Goal: Task Accomplishment & Management: Manage account settings

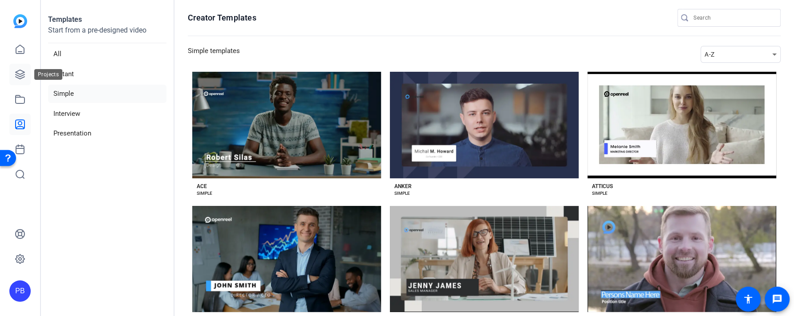
click at [20, 76] on icon at bounding box center [20, 74] width 9 height 9
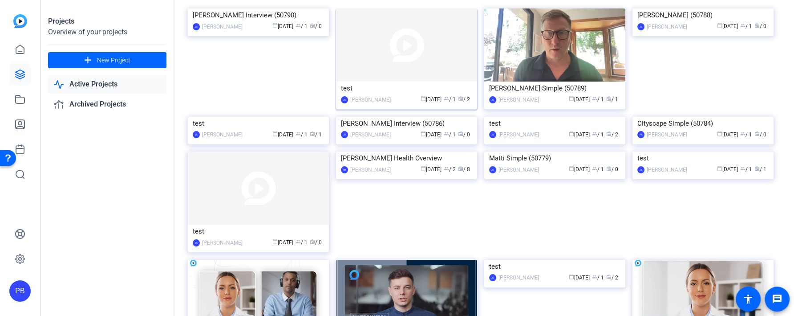
scroll to position [95, 0]
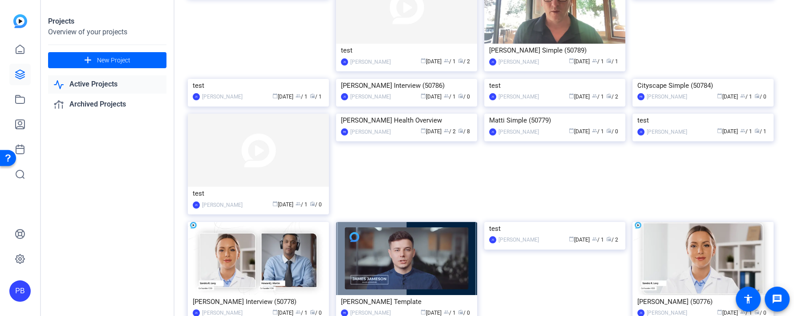
click at [578, 79] on img at bounding box center [554, 79] width 141 height 0
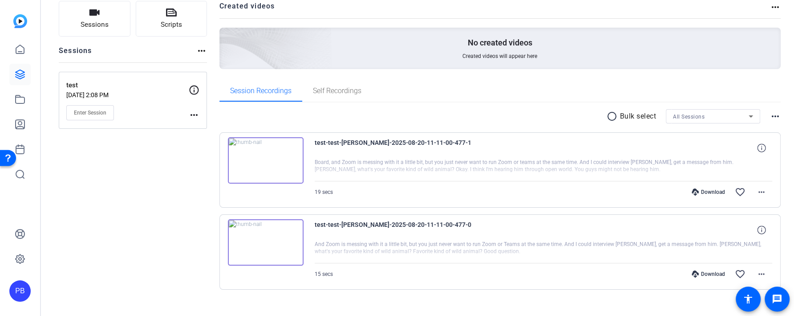
scroll to position [76, 0]
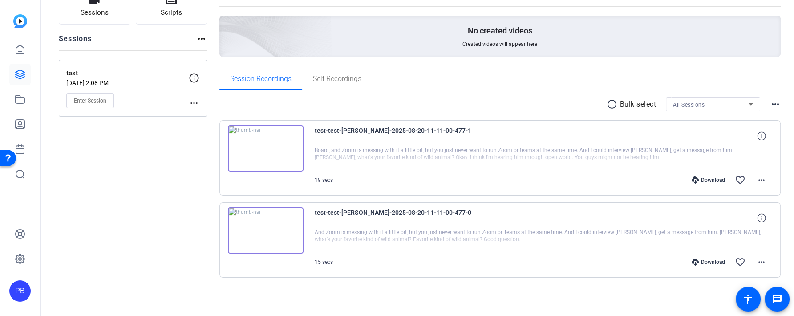
click at [280, 230] on img at bounding box center [266, 230] width 76 height 46
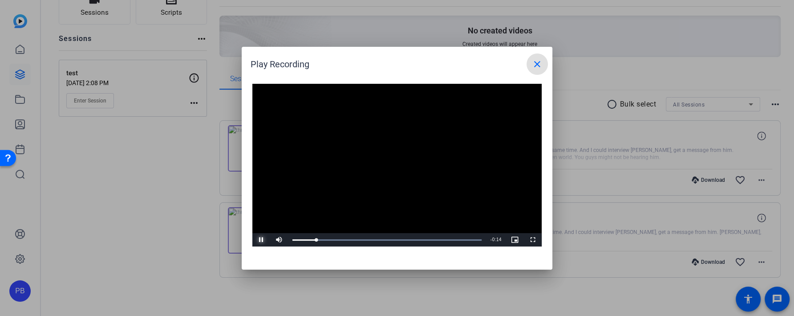
click at [260, 240] on span "Video Player" at bounding box center [261, 240] width 18 height 0
click at [541, 66] on mat-icon "close" at bounding box center [537, 64] width 11 height 11
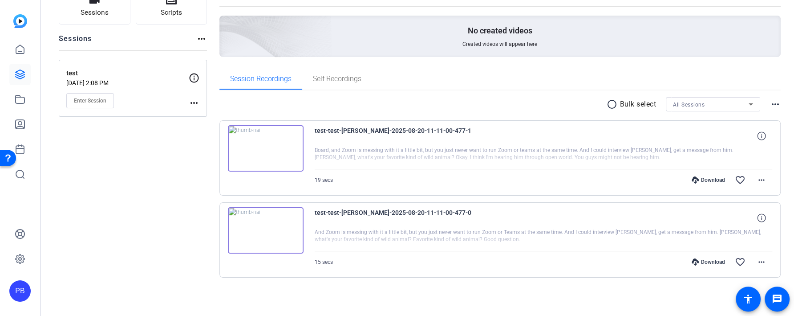
scroll to position [0, 0]
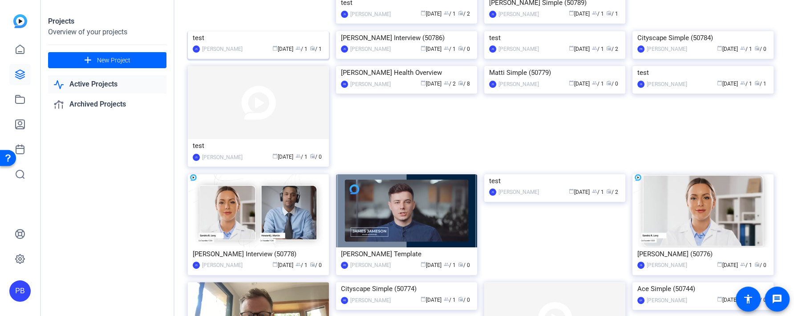
scroll to position [177, 0]
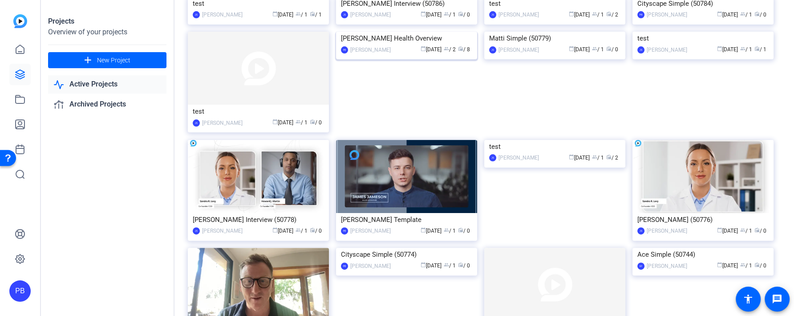
click at [361, 32] on img at bounding box center [406, 32] width 141 height 0
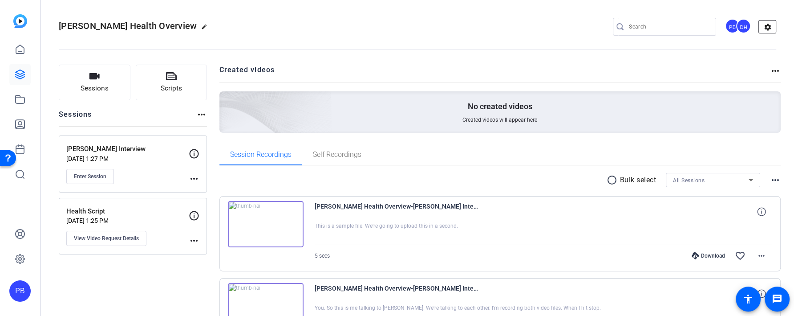
click at [766, 29] on mat-icon "settings" at bounding box center [768, 26] width 18 height 13
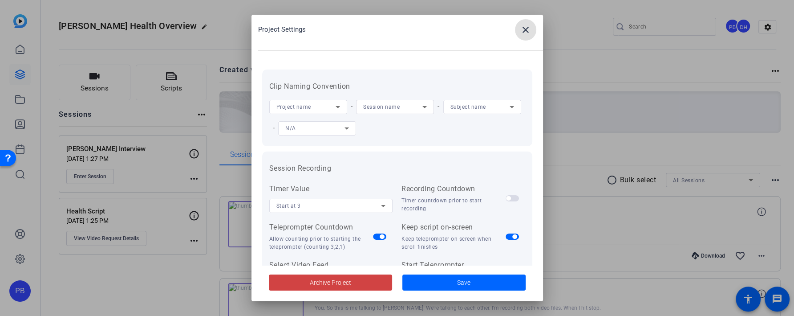
click at [331, 105] on div "Project name" at bounding box center [306, 106] width 59 height 11
click at [330, 187] on mat-option "Manual Entry" at bounding box center [308, 182] width 78 height 14
click at [390, 111] on div "Session name" at bounding box center [392, 106] width 59 height 11
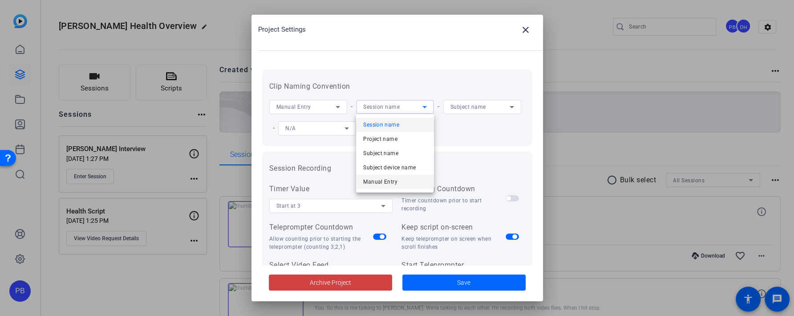
click at [391, 187] on span "Manual Entry" at bounding box center [380, 181] width 34 height 11
click at [493, 106] on div "Subject name" at bounding box center [480, 106] width 59 height 11
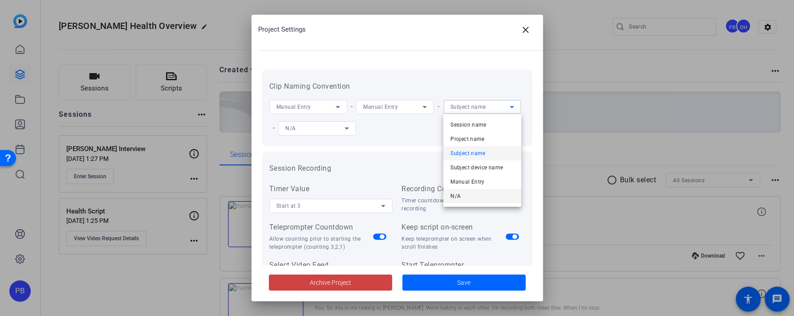
click at [464, 192] on mat-option "N/A" at bounding box center [483, 196] width 78 height 14
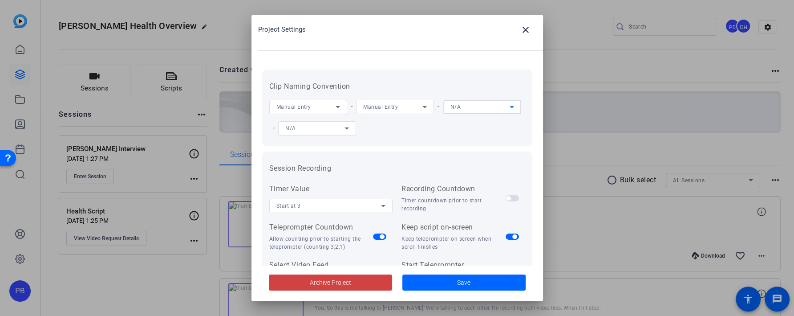
click at [334, 125] on div "N/A" at bounding box center [314, 127] width 59 height 11
click at [327, 217] on mat-option "N/A" at bounding box center [317, 217] width 78 height 14
click at [331, 104] on div "Manual Entry" at bounding box center [306, 106] width 59 height 11
click at [411, 137] on div at bounding box center [397, 158] width 794 height 316
click at [421, 97] on div "Manual Entry - Manual Entry - N/A - N/A" at bounding box center [397, 117] width 256 height 43
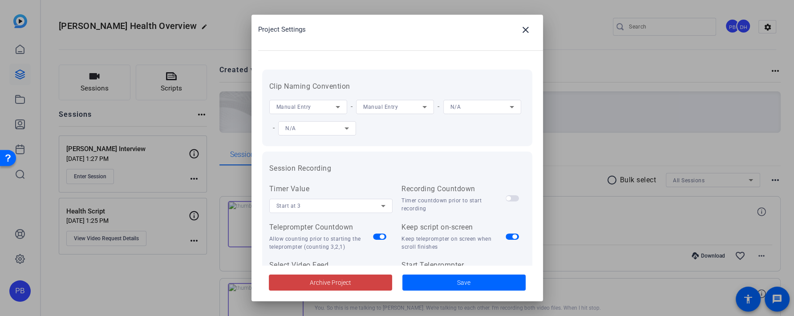
click at [419, 106] on div "Manual Entry" at bounding box center [392, 106] width 59 height 11
click at [335, 101] on div at bounding box center [397, 158] width 794 height 316
click at [334, 107] on icon at bounding box center [338, 107] width 11 height 11
click at [330, 124] on mat-option "Session name" at bounding box center [308, 125] width 78 height 14
click at [398, 108] on div "Manual Entry" at bounding box center [392, 106] width 59 height 11
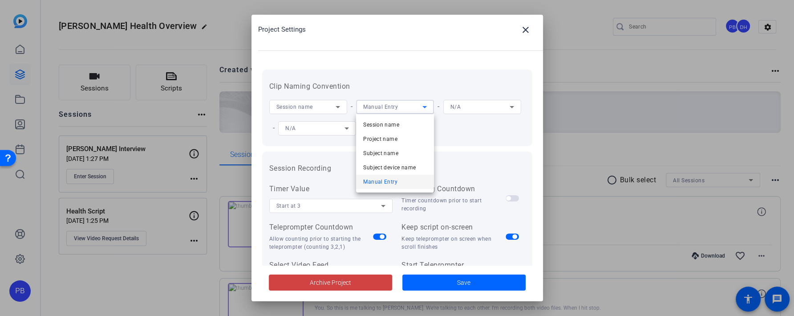
click at [440, 151] on div at bounding box center [397, 158] width 794 height 316
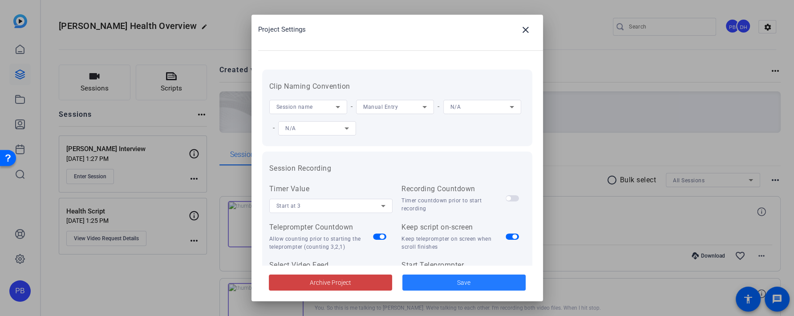
click at [446, 285] on span at bounding box center [464, 282] width 123 height 21
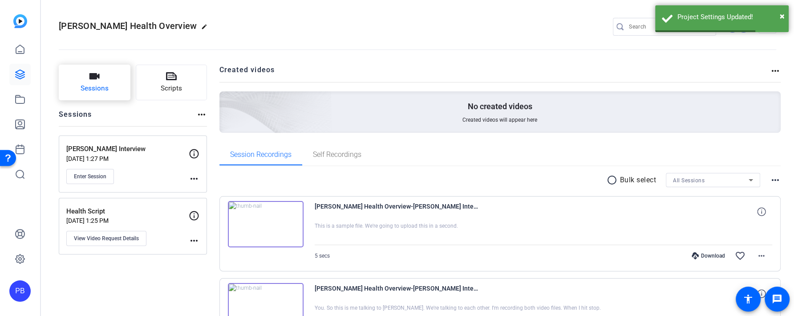
click at [98, 89] on span "Sessions" at bounding box center [95, 88] width 28 height 10
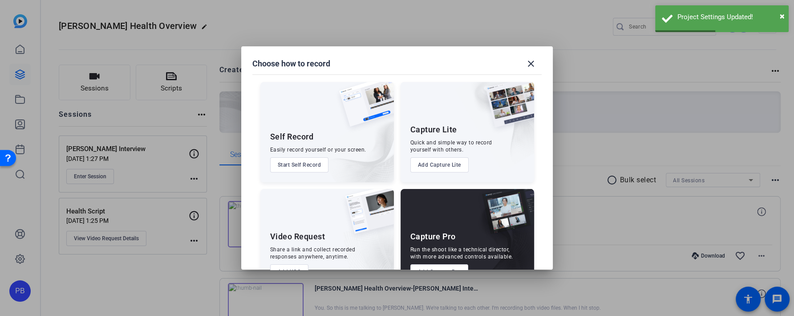
scroll to position [28, 0]
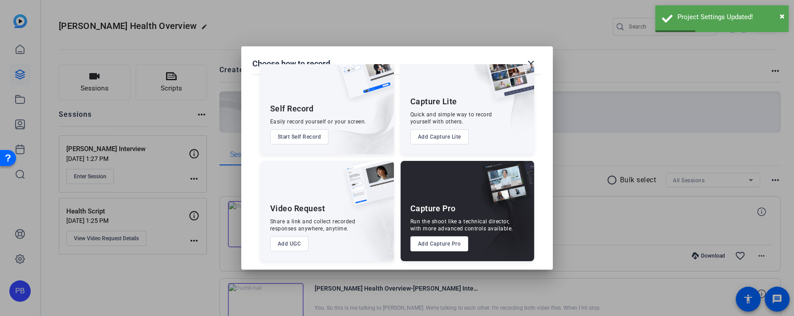
click at [299, 249] on button "Add UGC" at bounding box center [289, 243] width 39 height 15
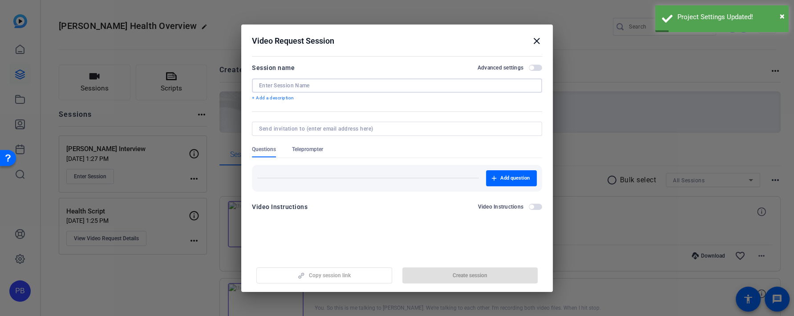
click at [343, 88] on input at bounding box center [397, 85] width 276 height 7
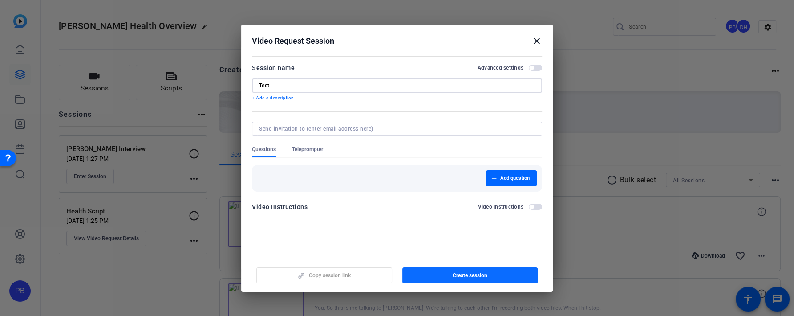
type input "Test"
click at [475, 274] on span "Create session" at bounding box center [470, 275] width 35 height 7
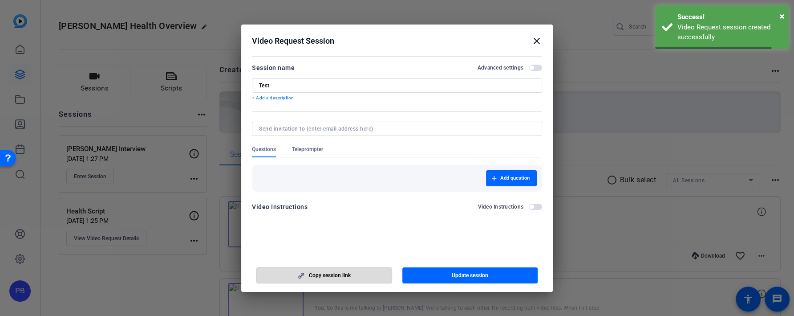
click at [356, 270] on span "button" at bounding box center [324, 275] width 135 height 21
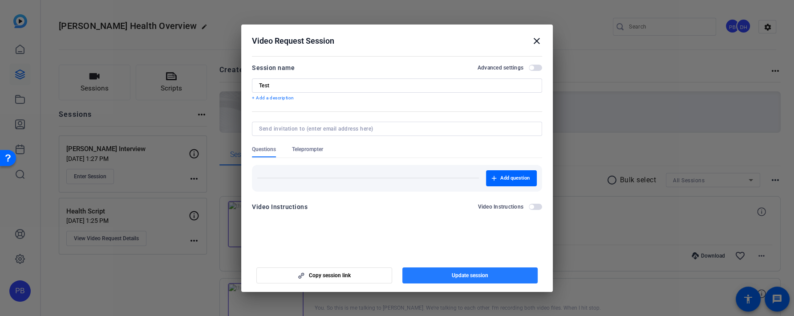
click at [463, 272] on span "Update session" at bounding box center [470, 275] width 37 height 7
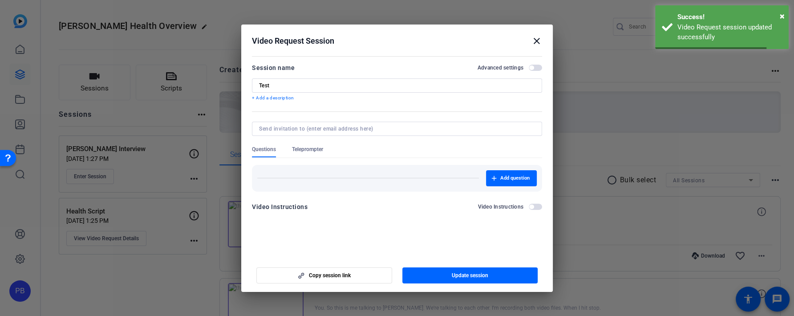
click at [540, 31] on h2 "Video Request Session close" at bounding box center [397, 38] width 312 height 29
click at [536, 43] on mat-icon "close" at bounding box center [537, 41] width 11 height 11
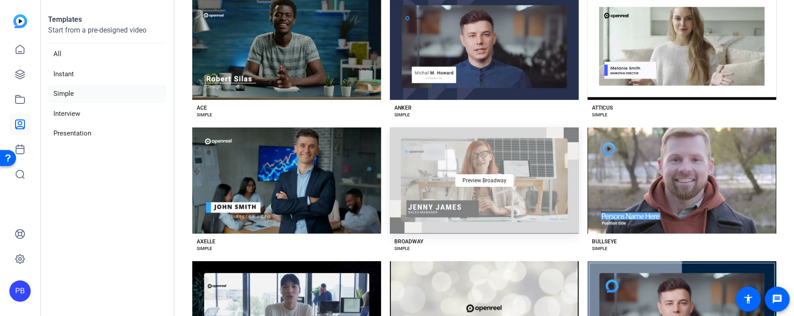
scroll to position [33, 0]
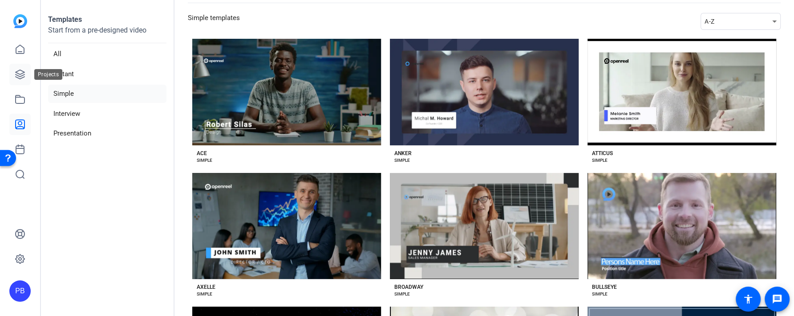
click at [22, 73] on icon at bounding box center [20, 74] width 9 height 9
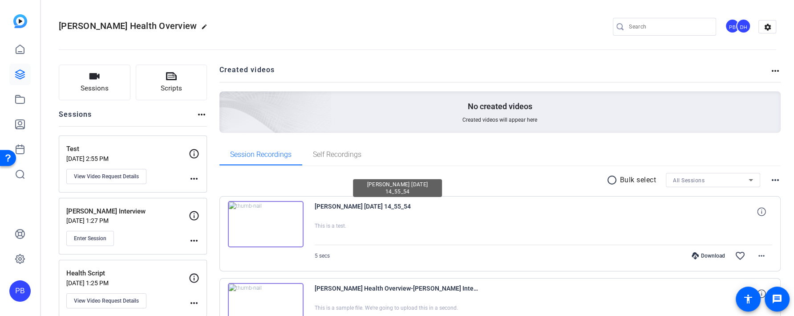
drag, startPoint x: 405, startPoint y: 207, endPoint x: 376, endPoint y: 206, distance: 28.5
click at [376, 206] on span "[PERSON_NAME] [DATE] 14_55_54" at bounding box center [397, 211] width 165 height 21
click at [769, 31] on mat-icon "settings" at bounding box center [768, 26] width 18 height 13
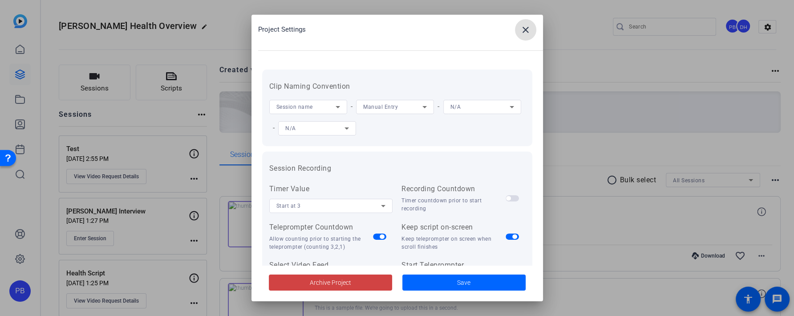
click at [319, 107] on div "Session name" at bounding box center [306, 106] width 59 height 11
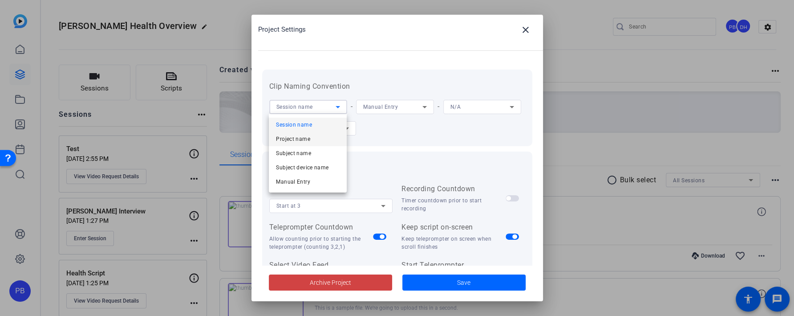
click at [314, 135] on mat-option "Project name" at bounding box center [308, 139] width 78 height 14
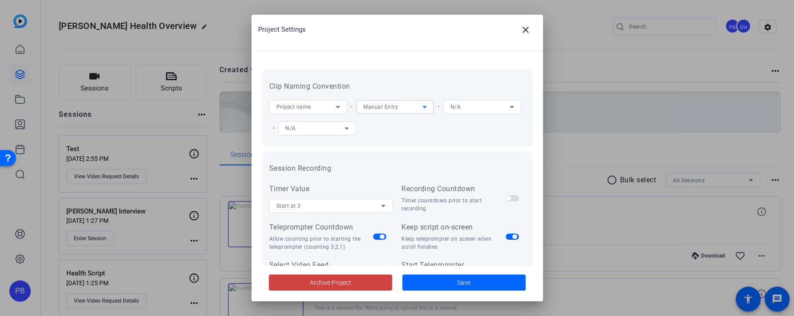
click at [379, 106] on span "Manual Entry" at bounding box center [380, 107] width 35 height 6
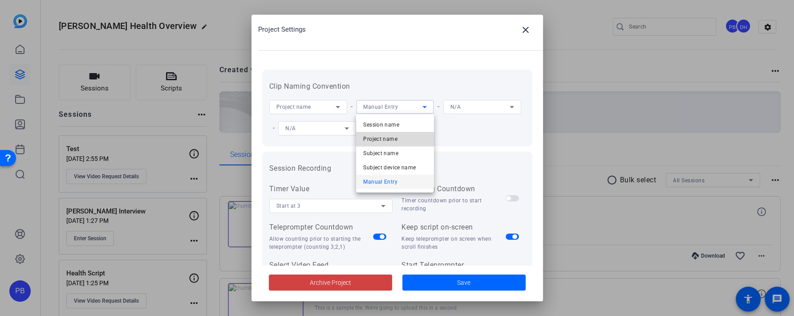
click at [384, 139] on span "Project name" at bounding box center [380, 139] width 34 height 11
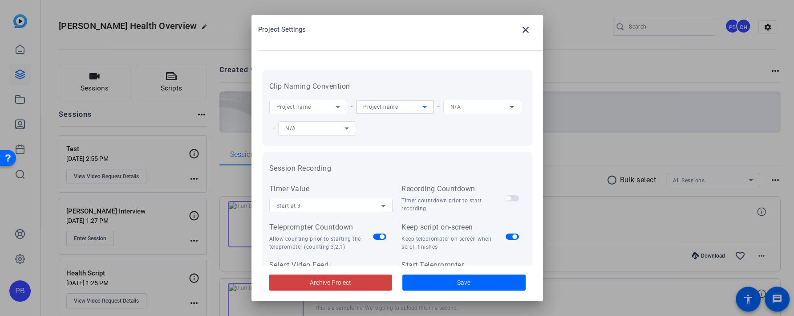
click at [457, 104] on span "N/A" at bounding box center [456, 107] width 11 height 6
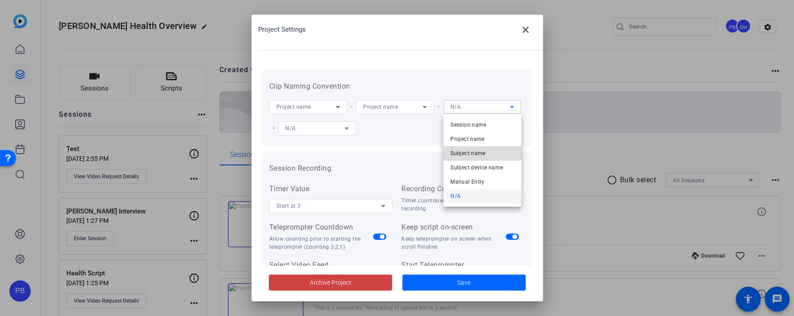
click at [467, 153] on span "Subject name" at bounding box center [468, 153] width 35 height 11
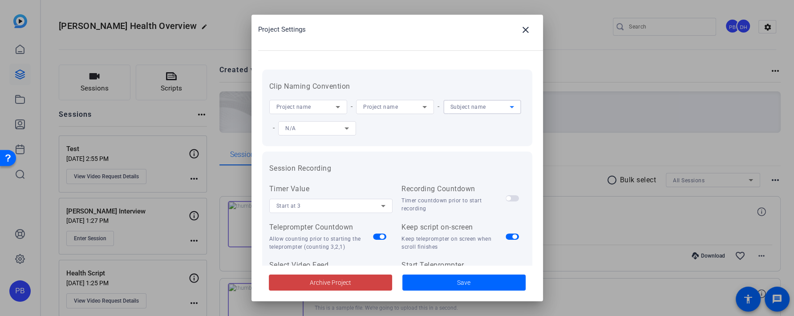
click at [347, 131] on icon at bounding box center [347, 128] width 11 height 11
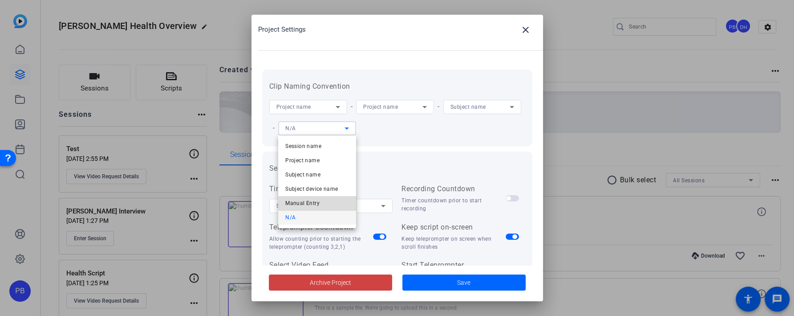
click at [327, 200] on mat-option "Manual Entry" at bounding box center [317, 203] width 78 height 14
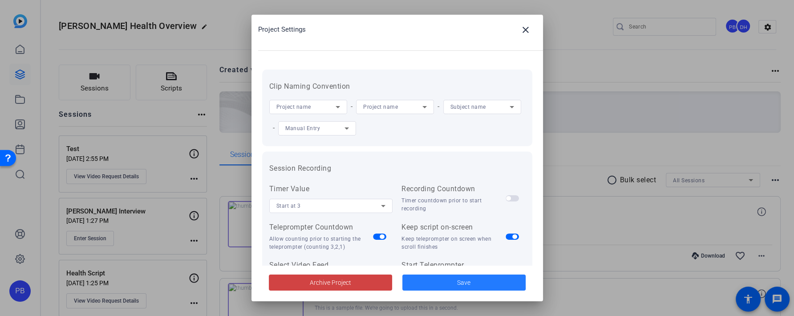
click at [419, 281] on span at bounding box center [464, 282] width 123 height 21
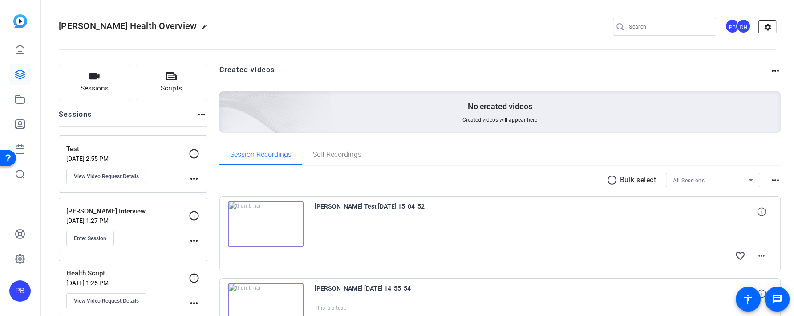
click at [771, 26] on mat-icon "settings" at bounding box center [768, 26] width 18 height 13
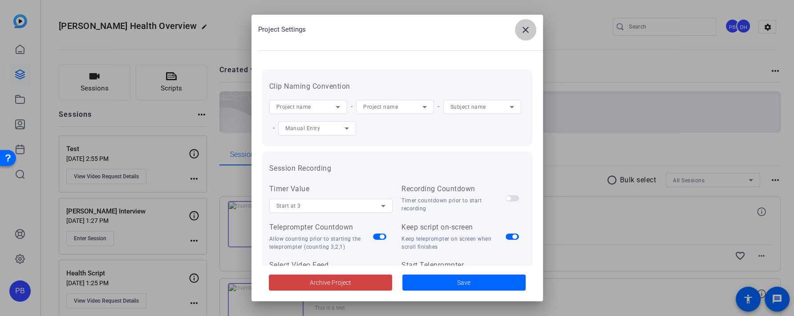
click at [521, 33] on mat-icon "close" at bounding box center [526, 29] width 11 height 11
